Goal: Complete application form

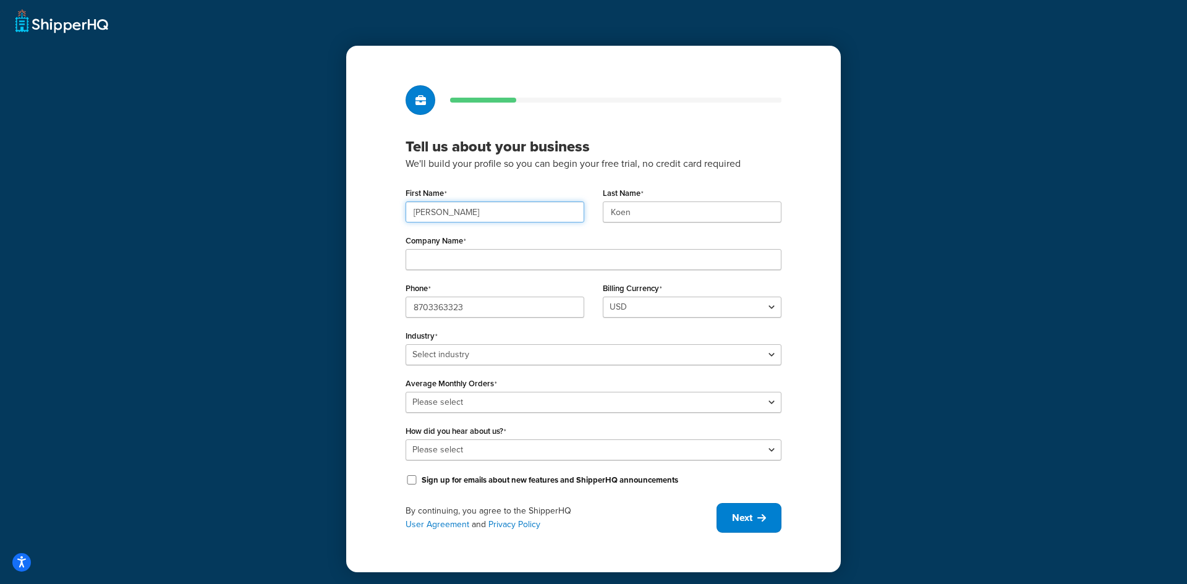
click at [501, 213] on input "[PERSON_NAME]" at bounding box center [494, 211] width 179 height 21
click at [501, 214] on input "[PERSON_NAME]" at bounding box center [494, 211] width 179 height 21
type input "K"
type input "[PERSON_NAME]"
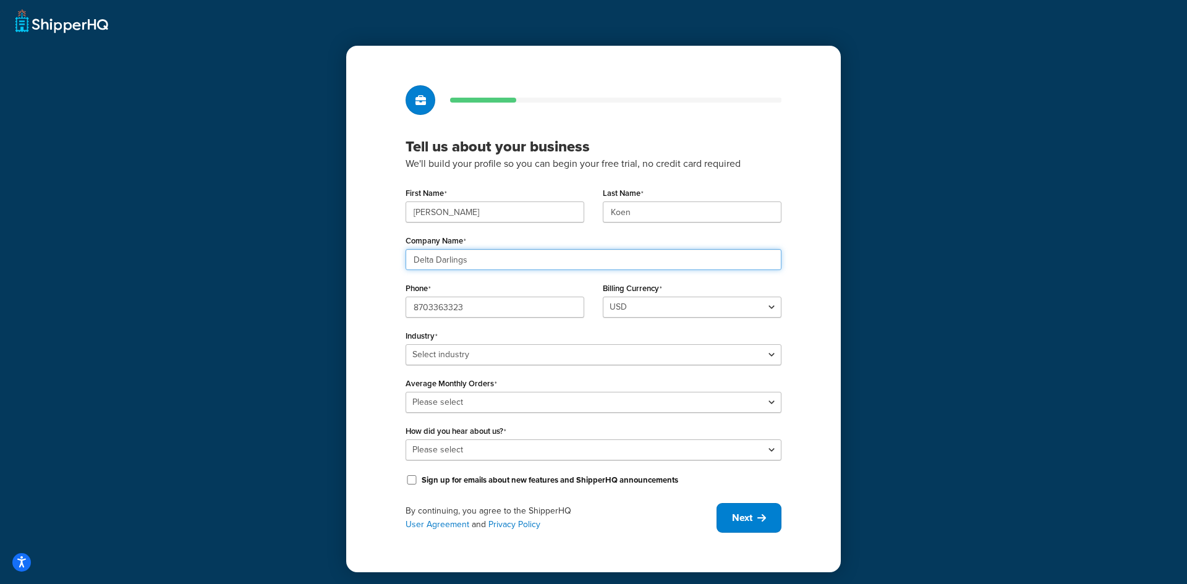
type input "Delta Darlings"
click at [492, 204] on input "[PERSON_NAME]" at bounding box center [494, 211] width 179 height 21
type input "[PERSON_NAME]"
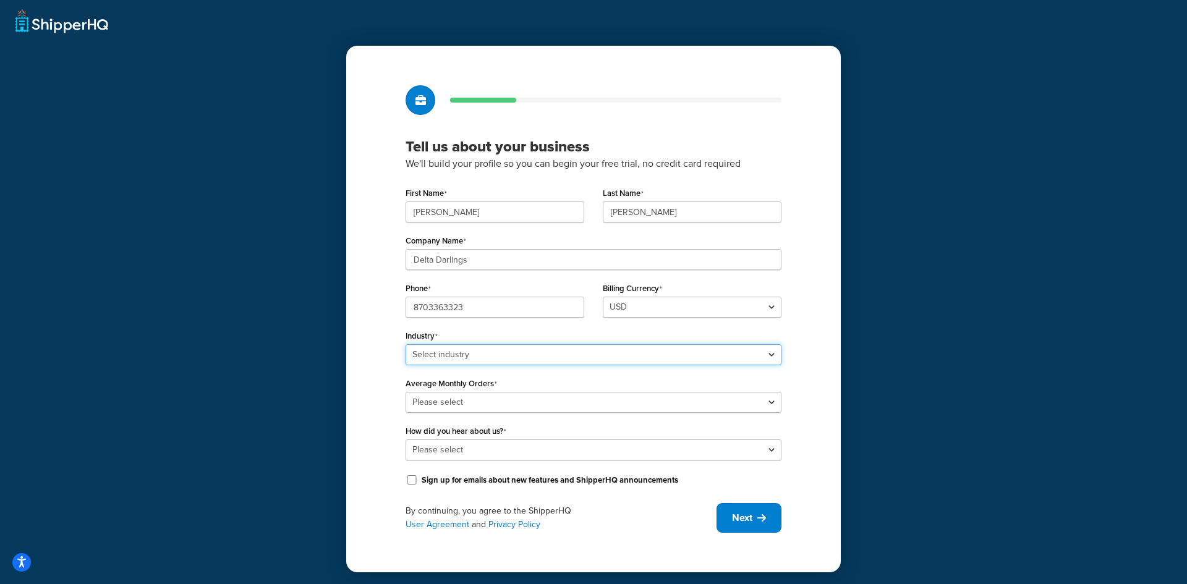
click at [616, 349] on select "Select industry Automotive Adult Agriculture Alcohol, Tobacco & CBD Arts & Craf…" at bounding box center [593, 354] width 376 height 21
select select "6"
click at [405, 344] on select "Select industry Automotive Adult Agriculture Alcohol, Tobacco & CBD Arts & Craf…" at bounding box center [593, 354] width 376 height 21
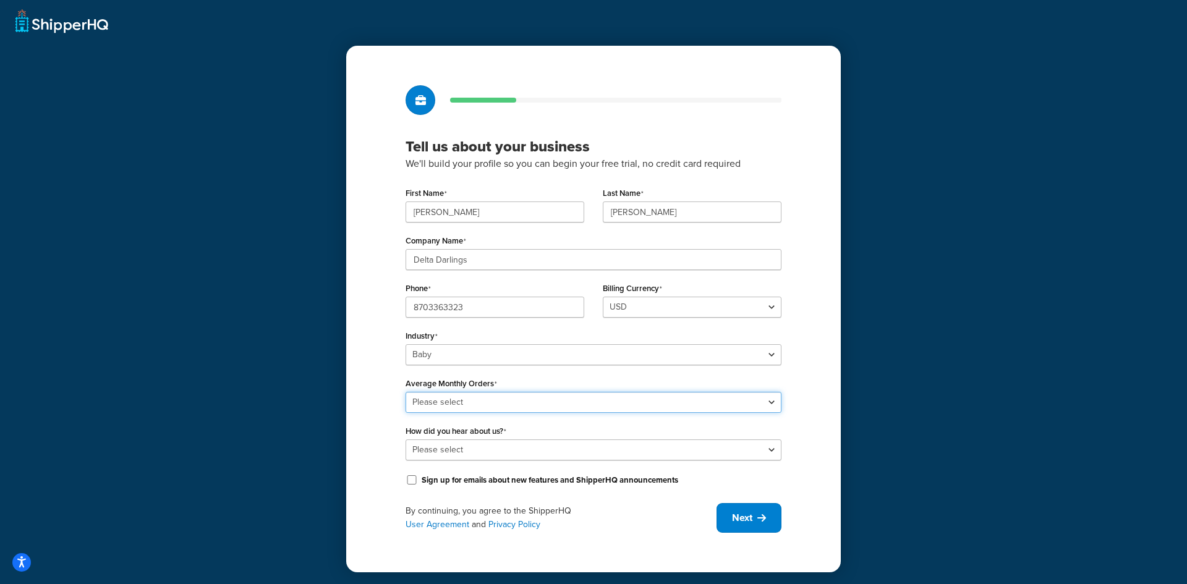
click at [488, 403] on select "Please select 0-500 501-1,000 1,001-10,000 10,001-20,000 Over 20,000" at bounding box center [593, 402] width 376 height 21
select select "1"
click at [405, 392] on select "Please select 0-500 501-1,000 1,001-10,000 10,001-20,000 Over 20,000" at bounding box center [593, 402] width 376 height 21
click at [491, 448] on select "Please select Online Search App Store or Marketplace Listing Referred by Agency…" at bounding box center [593, 449] width 376 height 21
select select "10"
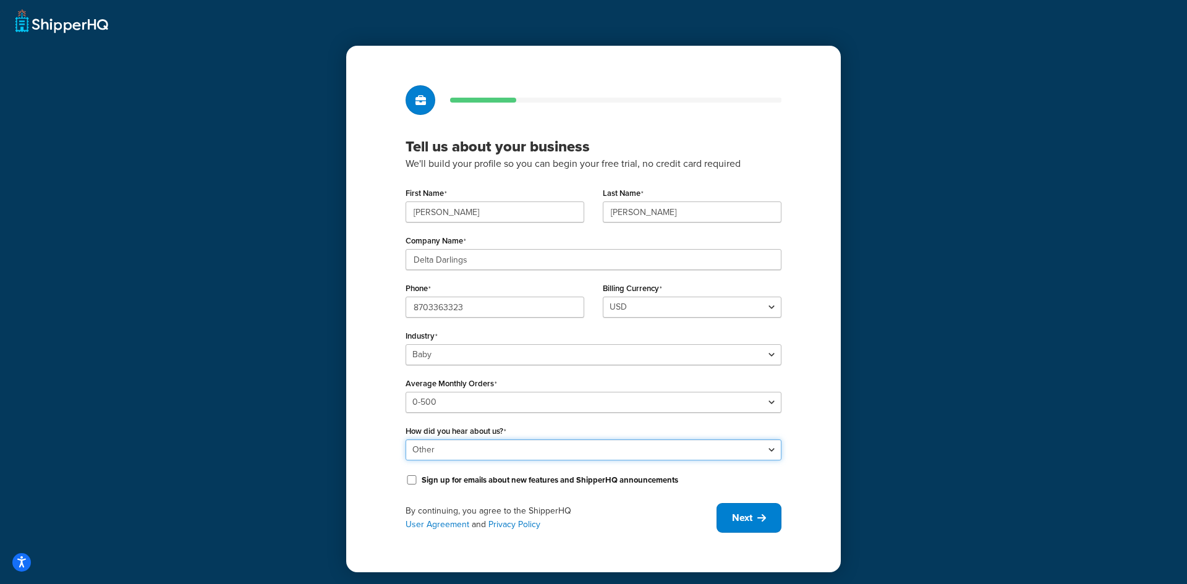
click at [405, 439] on select "Please select Online Search App Store or Marketplace Listing Referred by Agency…" at bounding box center [593, 449] width 376 height 21
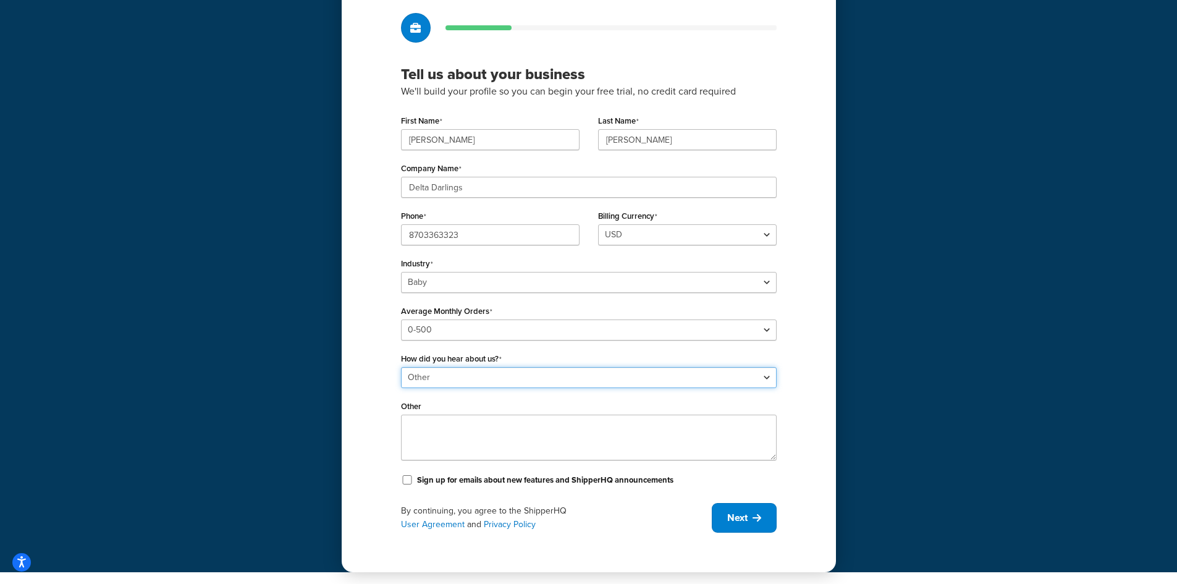
scroll to position [73, 0]
click at [404, 481] on input "Sign up for emails about new features and ShipperHQ announcements" at bounding box center [407, 479] width 12 height 9
checkbox input "true"
click at [746, 504] on button "Next" at bounding box center [744, 517] width 65 height 30
click at [742, 514] on div "By continuing, you agree to the ShipperHQ User Agreement and Privacy Policy Next" at bounding box center [589, 517] width 376 height 30
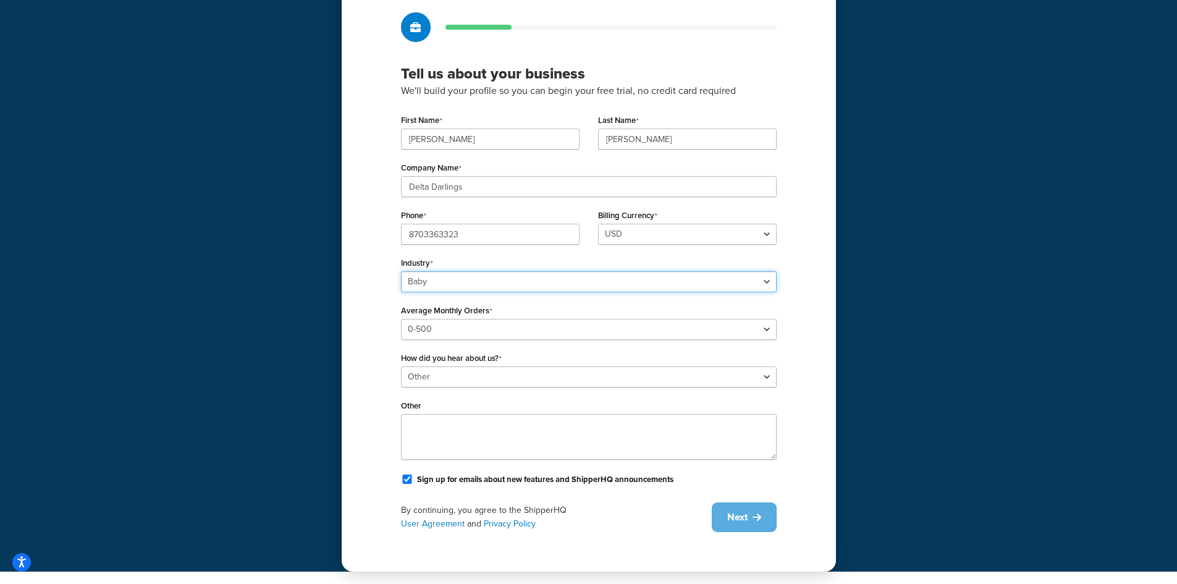
click at [687, 279] on select "Select industry Automotive Adult Agriculture Alcohol, Tobacco & CBD Arts & Craf…" at bounding box center [589, 281] width 376 height 21
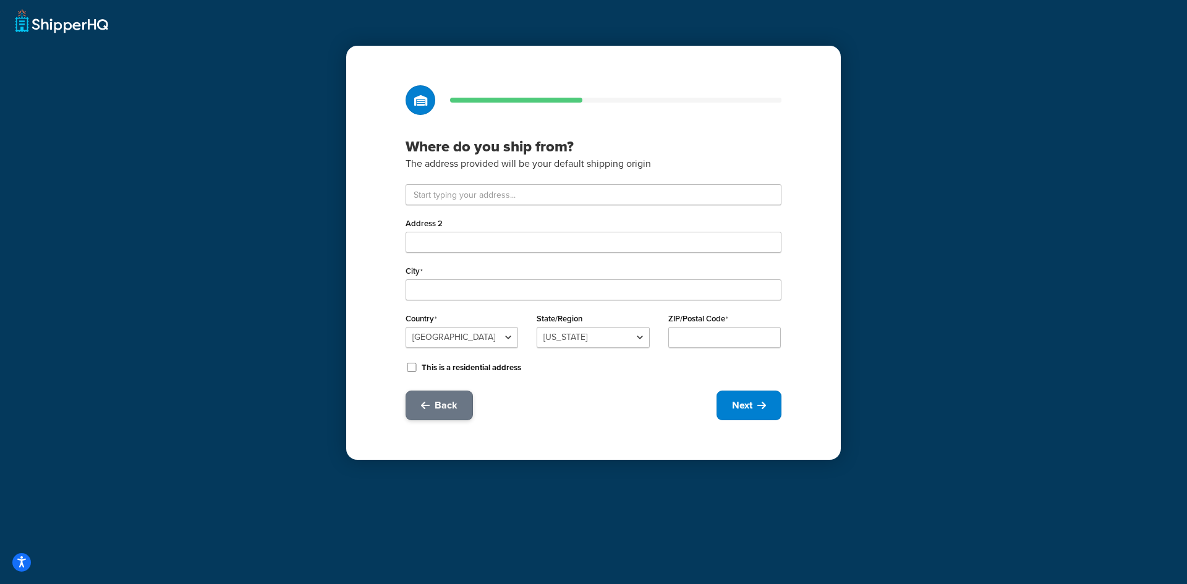
click at [436, 411] on span "Back" at bounding box center [445, 406] width 23 height 14
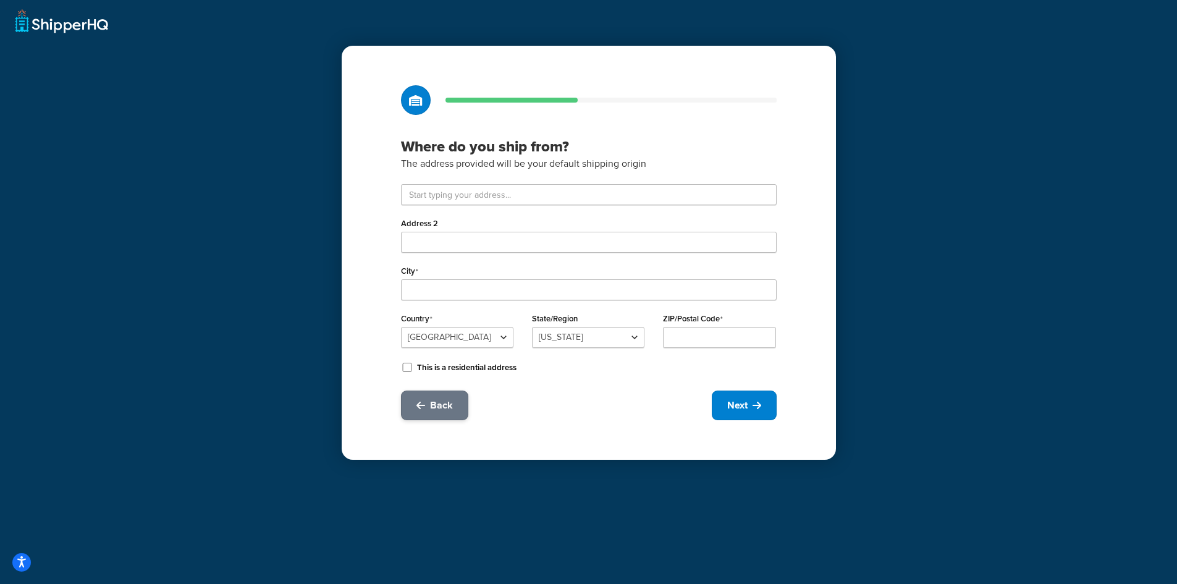
select select "6"
select select "1"
select select "10"
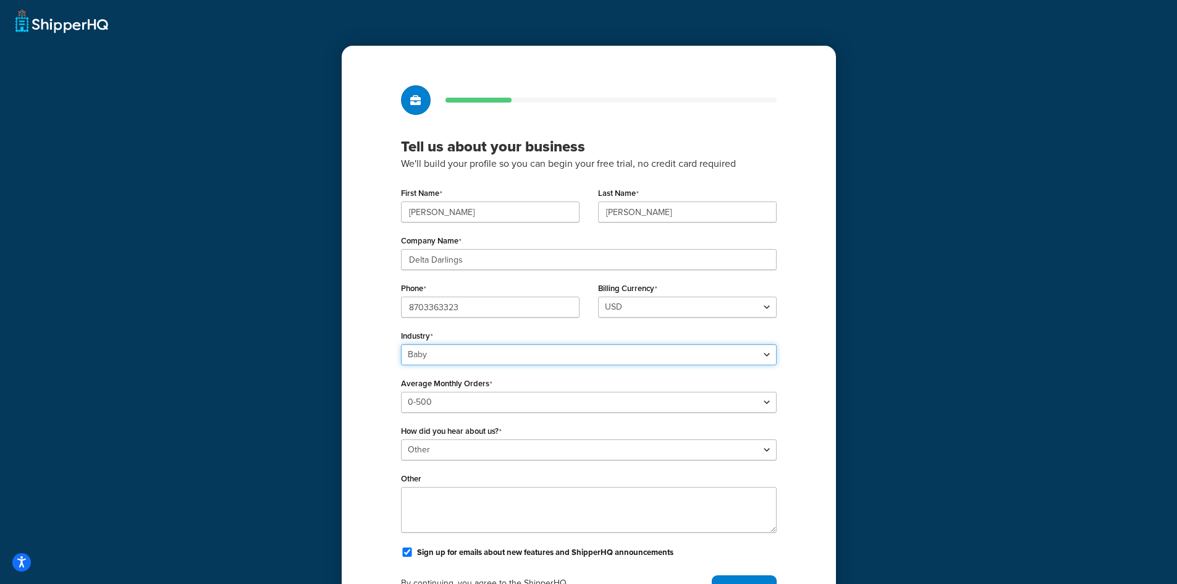
click at [483, 355] on select "Select industry Automotive Adult Agriculture Alcohol, Tobacco & CBD Arts & Craf…" at bounding box center [589, 354] width 376 height 21
click at [394, 315] on div "Phone [PHONE_NUMBER]" at bounding box center [490, 303] width 197 height 48
click at [430, 353] on select "Select industry Automotive Adult Agriculture Alcohol, Tobacco & CBD Arts & Craf…" at bounding box center [589, 354] width 376 height 21
click at [401, 344] on select "Select industry Automotive Adult Agriculture Alcohol, Tobacco & CBD Arts & Craf…" at bounding box center [589, 354] width 376 height 21
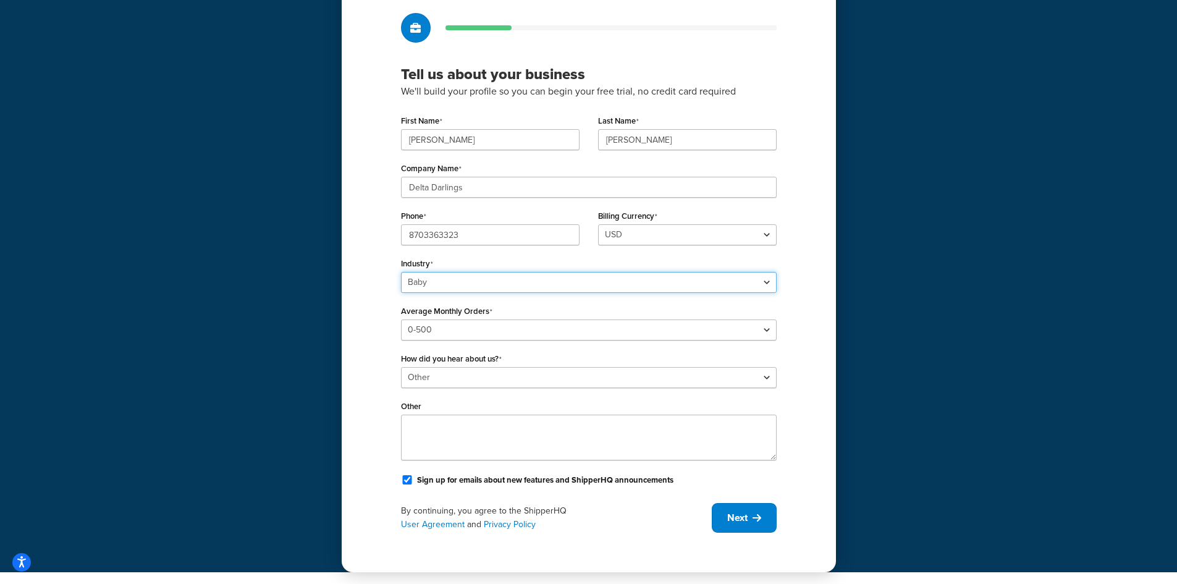
scroll to position [73, 0]
click at [740, 511] on span "Next" at bounding box center [737, 517] width 20 height 14
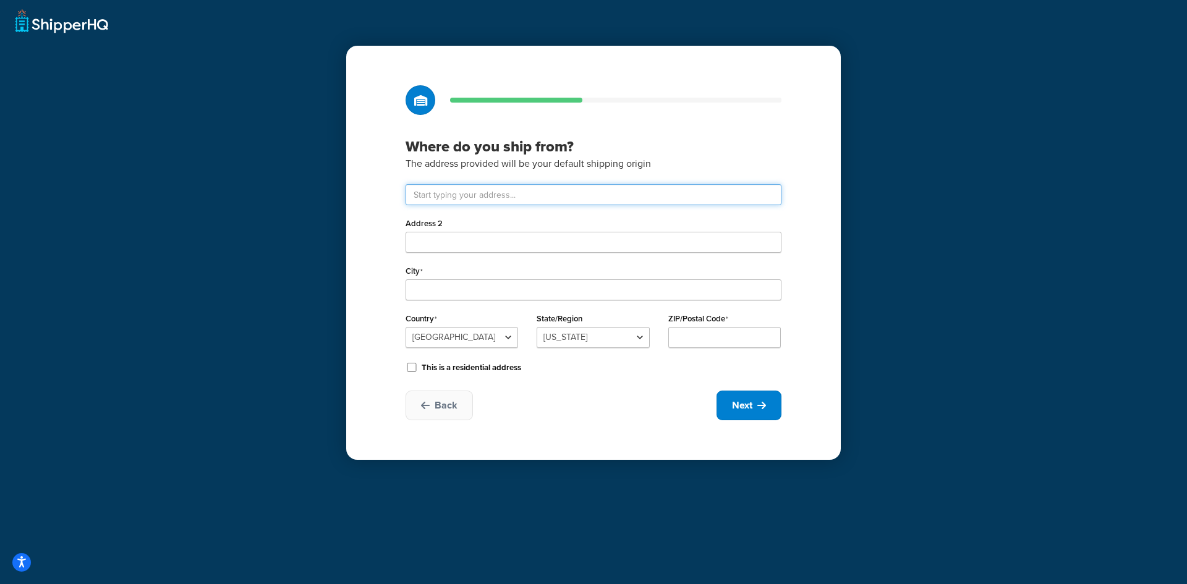
click at [526, 202] on input "text" at bounding box center [593, 194] width 376 height 21
type input "[STREET_ADDRESS]"
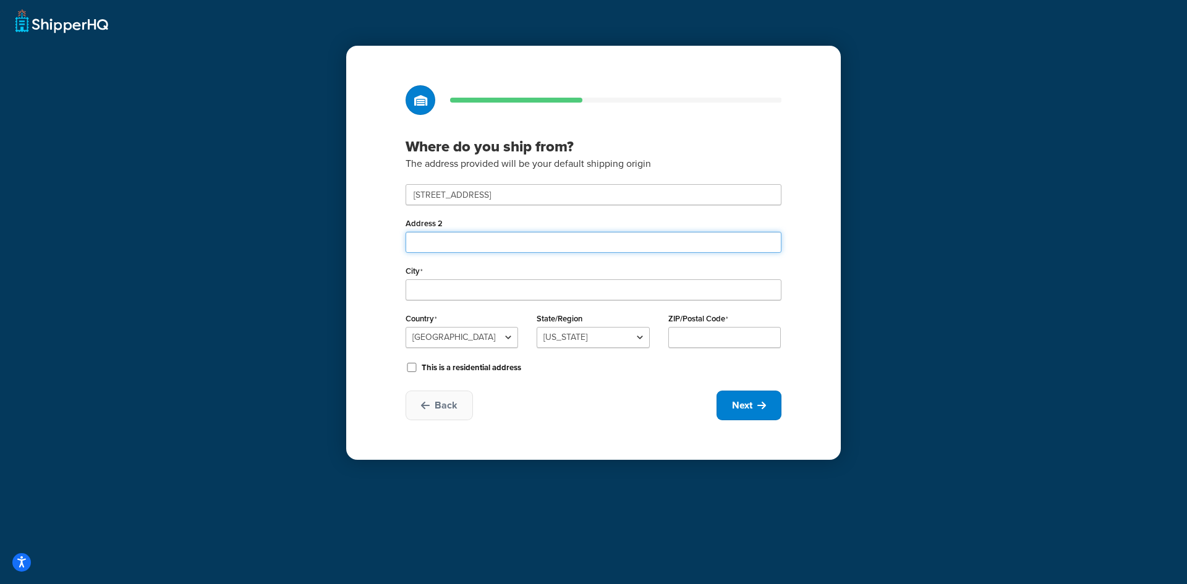
type input "Suite 320"
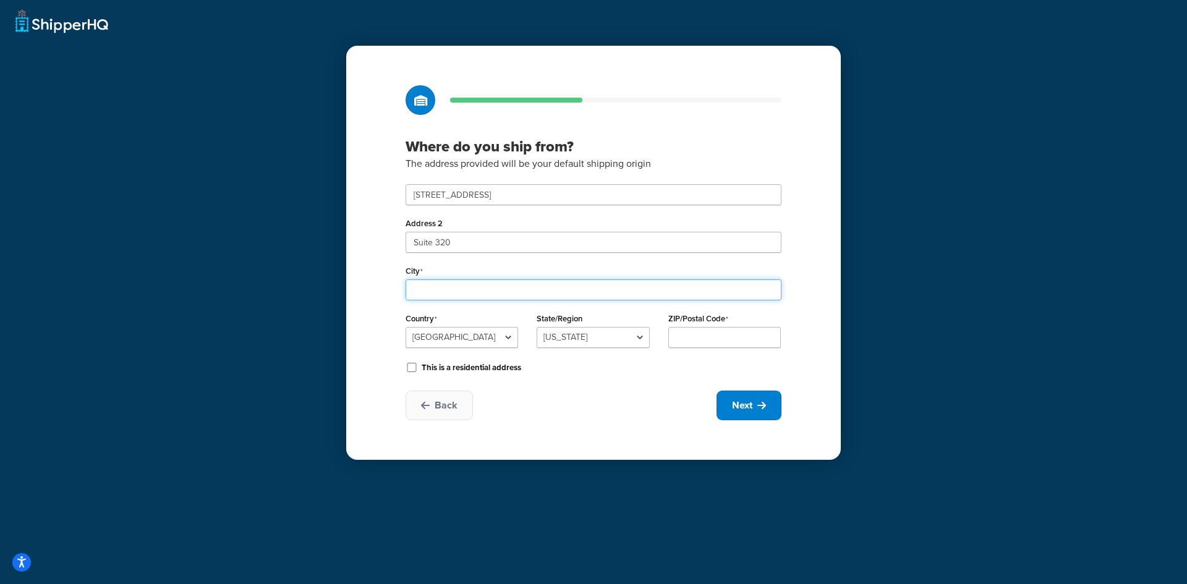
type input "[GEOGRAPHIC_DATA]"
select select "4"
type input "72401"
click at [779, 403] on button "Next" at bounding box center [748, 406] width 65 height 30
select select "1"
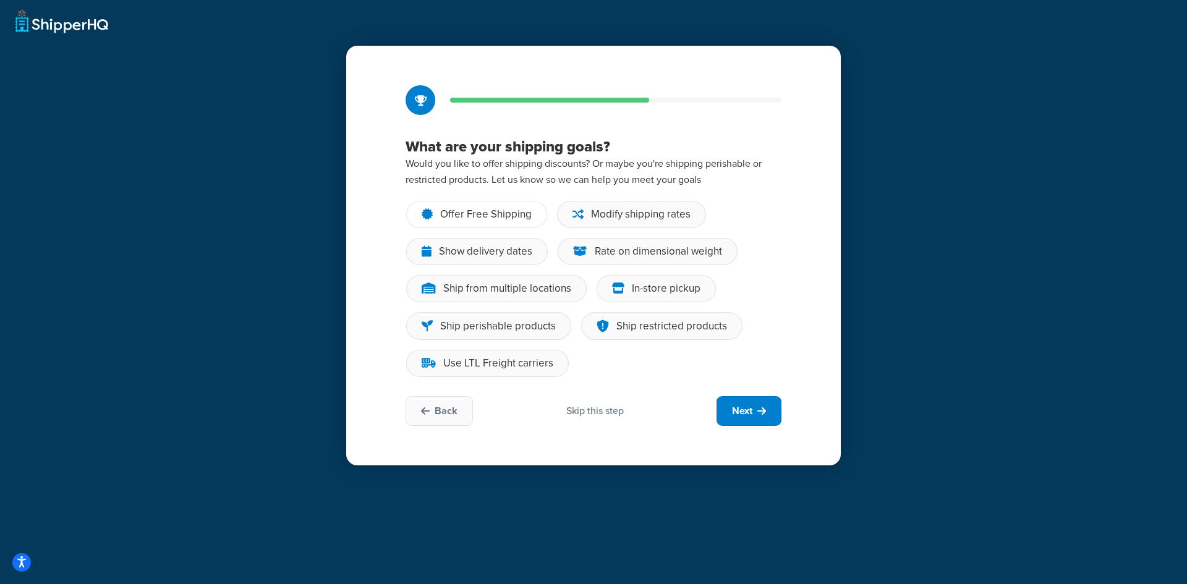
click at [510, 211] on div "Offer Free Shipping" at bounding box center [485, 214] width 91 height 12
click at [0, 0] on input "Offer Free Shipping" at bounding box center [0, 0] width 0 height 0
click at [596, 210] on div "Modify shipping rates" at bounding box center [640, 214] width 99 height 12
click at [0, 0] on input "Modify shipping rates" at bounding box center [0, 0] width 0 height 0
click at [520, 258] on div "Show delivery dates" at bounding box center [485, 251] width 93 height 12
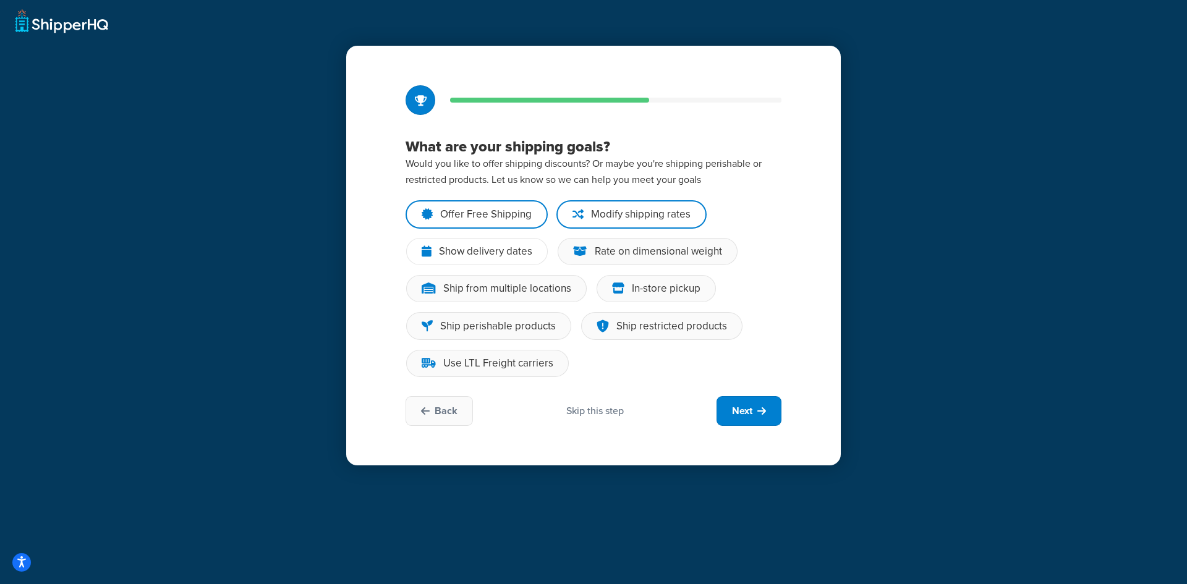
click at [0, 0] on input "Show delivery dates" at bounding box center [0, 0] width 0 height 0
click at [614, 247] on div "Rate on dimensional weight" at bounding box center [658, 251] width 127 height 12
click at [0, 0] on input "Rate on dimensional weight" at bounding box center [0, 0] width 0 height 0
click at [532, 362] on div "Use LTL Freight carriers" at bounding box center [498, 363] width 110 height 12
click at [0, 0] on input "Use LTL Freight carriers" at bounding box center [0, 0] width 0 height 0
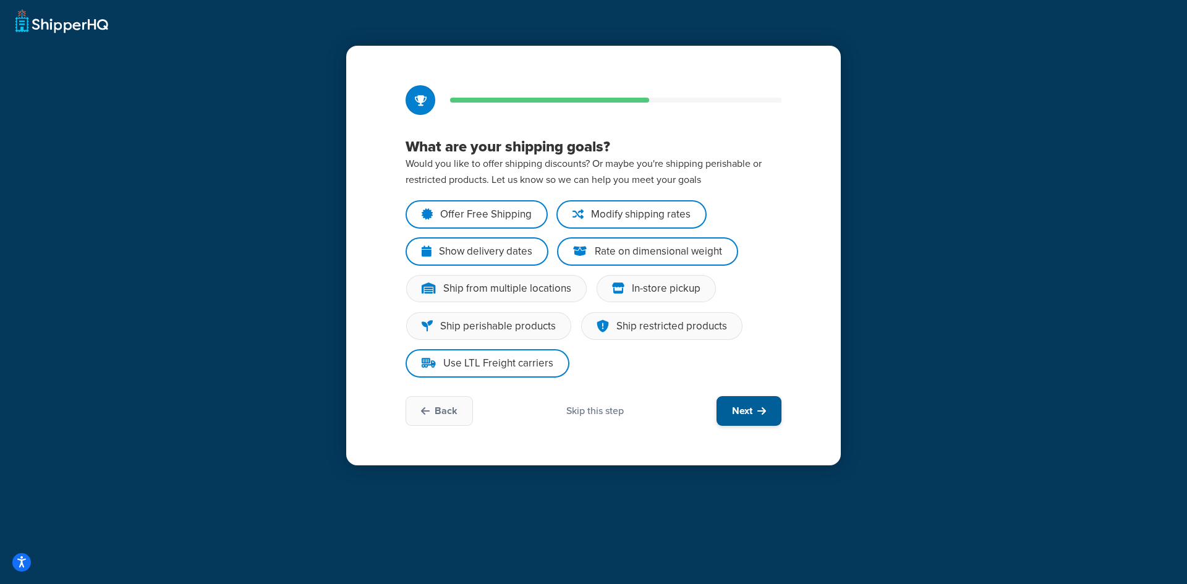
click at [732, 406] on span "Next" at bounding box center [742, 411] width 20 height 14
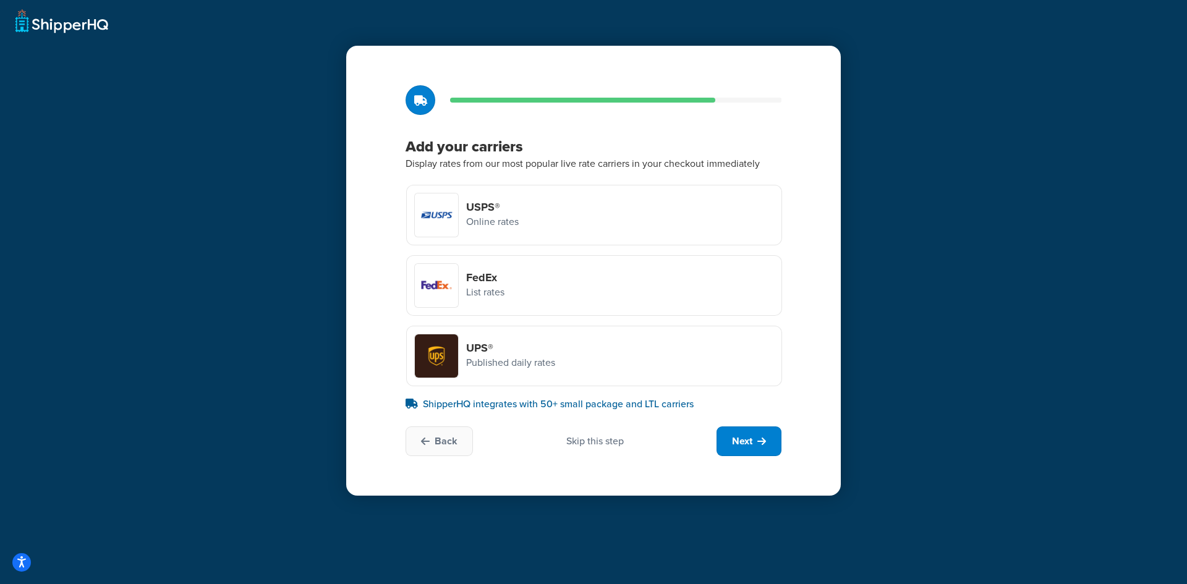
click at [485, 358] on p "Published daily rates" at bounding box center [510, 363] width 89 height 16
click at [0, 0] on input "UPS® Published daily rates" at bounding box center [0, 0] width 0 height 0
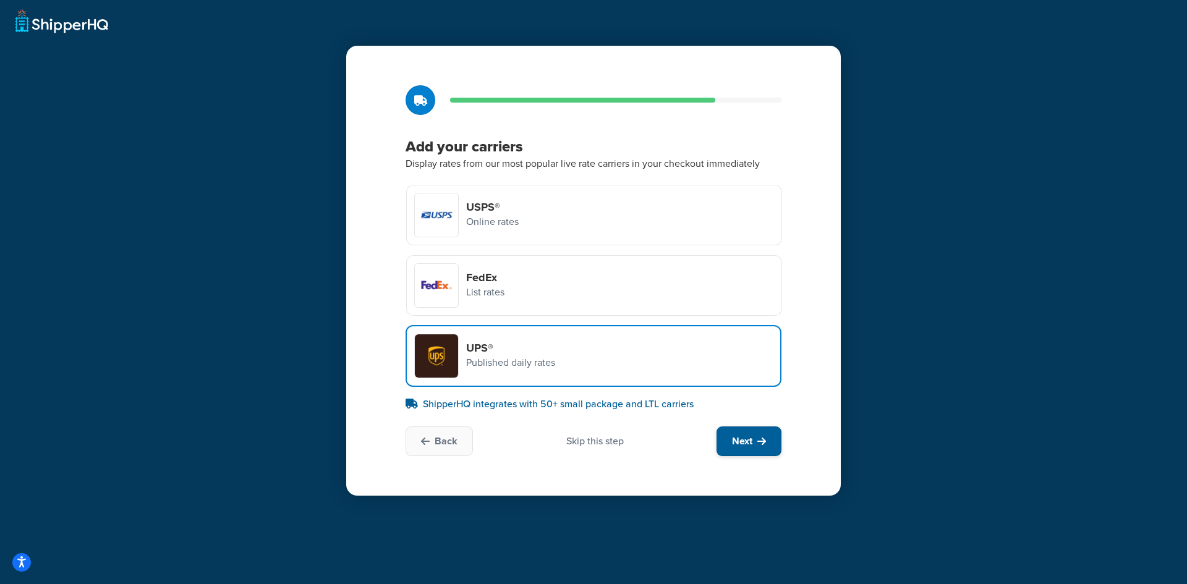
click at [749, 443] on span "Next" at bounding box center [742, 441] width 20 height 14
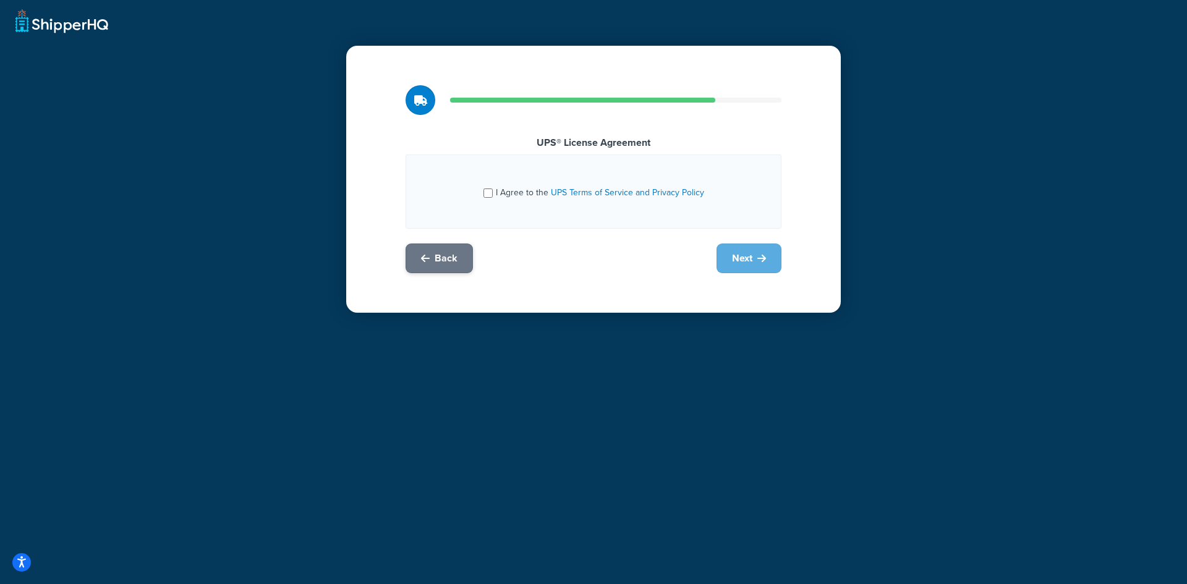
click at [454, 258] on span "Back" at bounding box center [445, 259] width 23 height 14
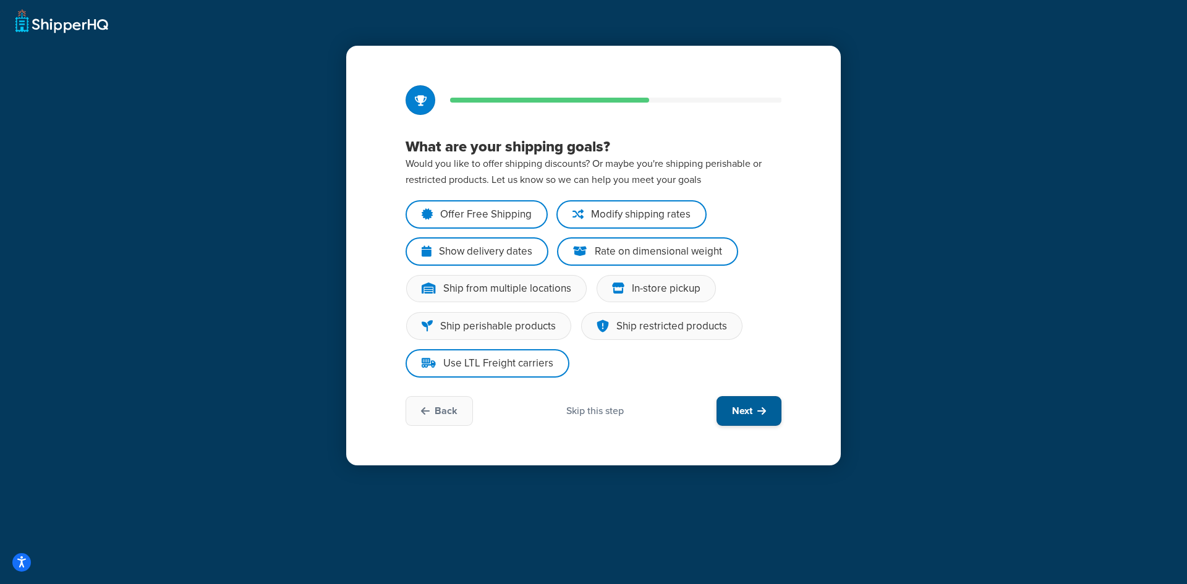
click at [769, 404] on button "Next" at bounding box center [748, 411] width 65 height 30
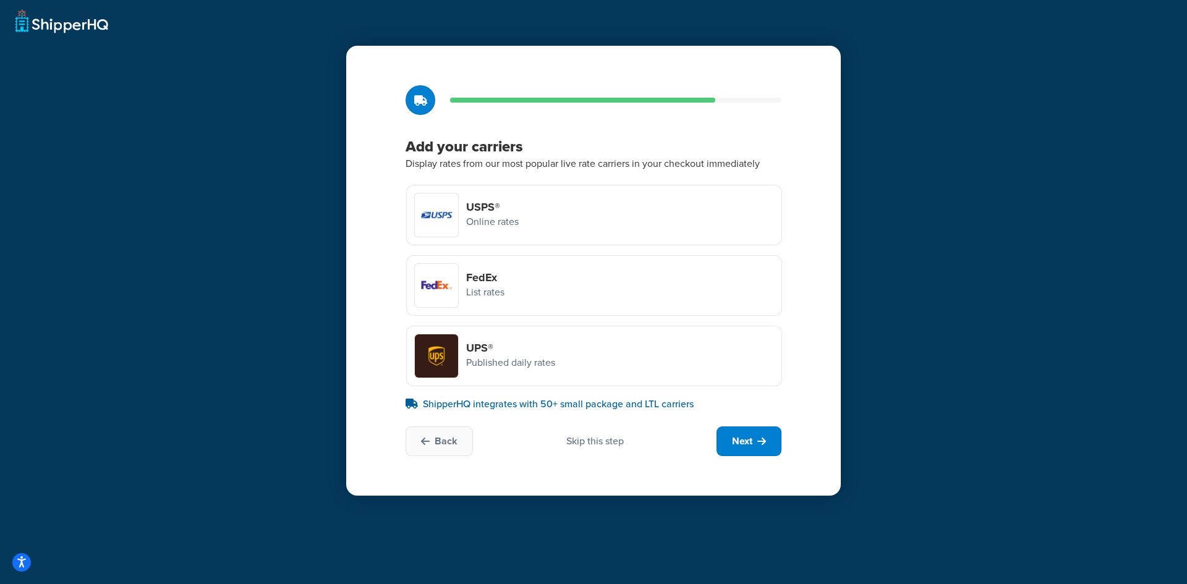
click at [578, 349] on div "UPS® Published daily rates" at bounding box center [594, 356] width 376 height 61
click at [0, 0] on input "UPS® Published daily rates" at bounding box center [0, 0] width 0 height 0
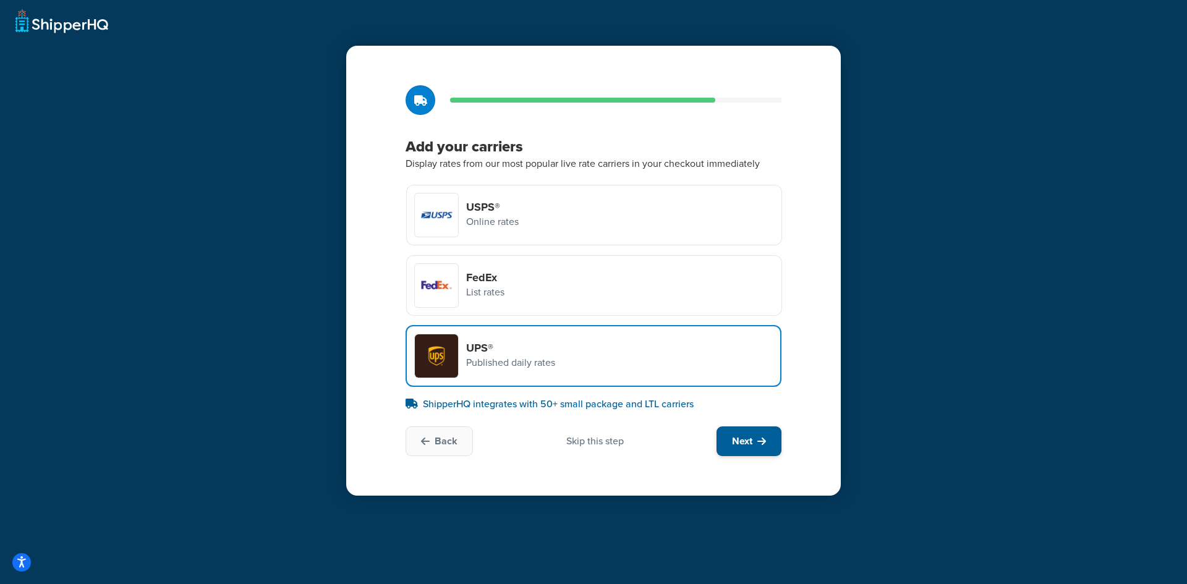
click at [737, 437] on span "Next" at bounding box center [742, 441] width 20 height 14
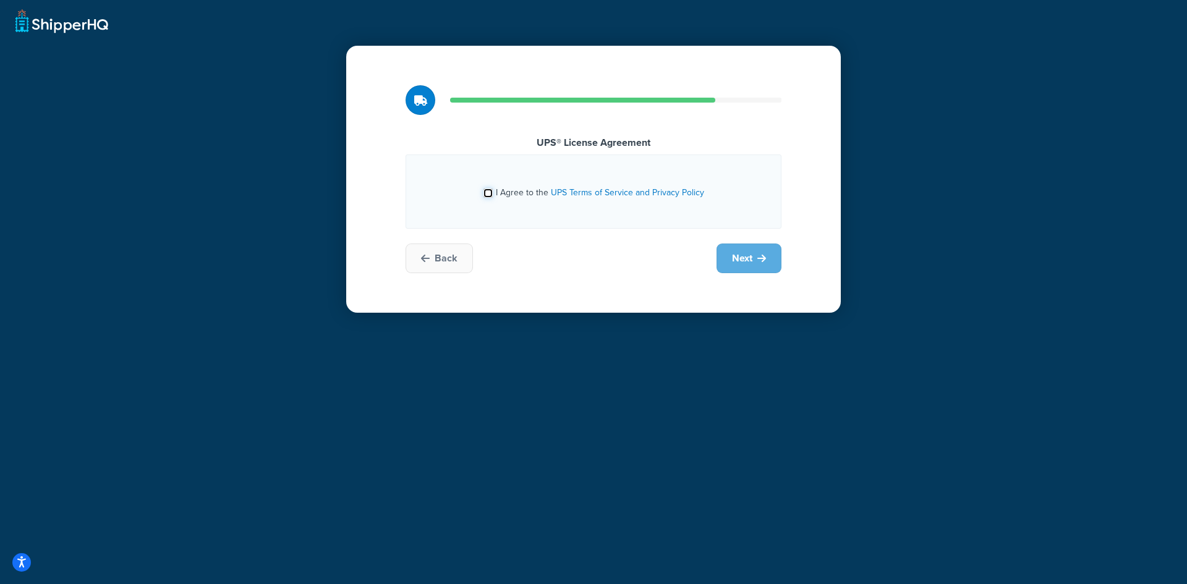
click at [489, 188] on input "I Agree to the UPS Terms of Service and Privacy Policy" at bounding box center [487, 192] width 9 height 9
checkbox input "true"
click at [732, 264] on span "Next" at bounding box center [742, 259] width 20 height 14
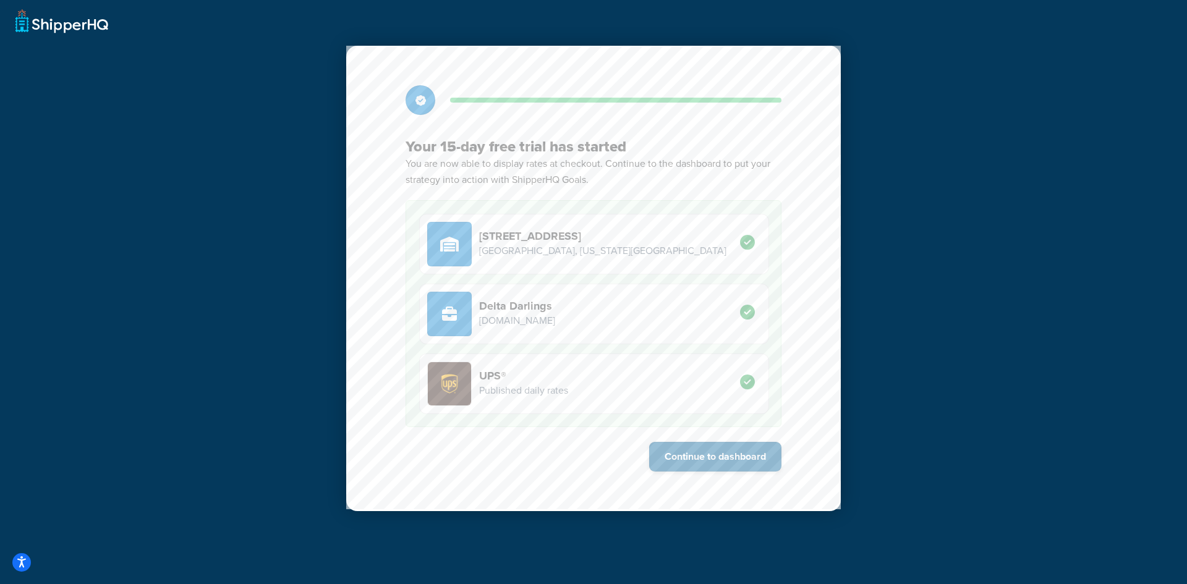
click at [724, 463] on button "Continue to dashboard" at bounding box center [715, 457] width 132 height 30
